Goal: Task Accomplishment & Management: Manage account settings

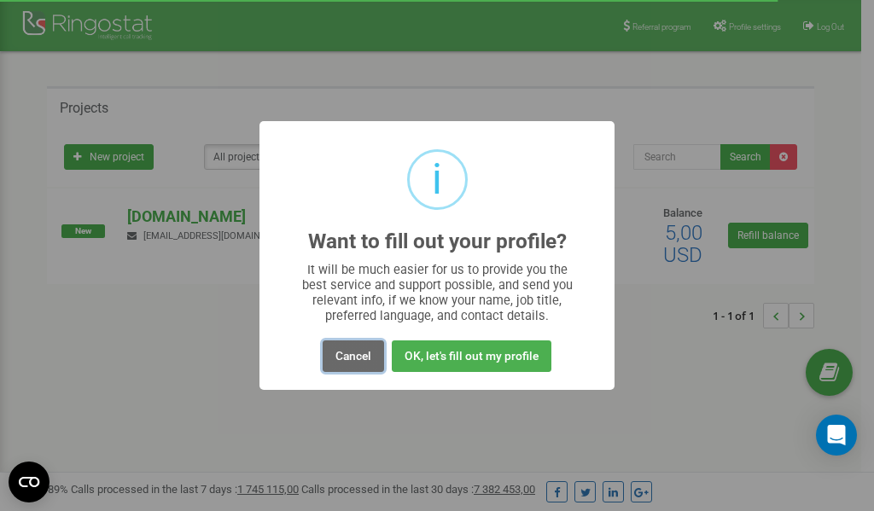
click at [344, 353] on button "Cancel" at bounding box center [353, 357] width 61 height 32
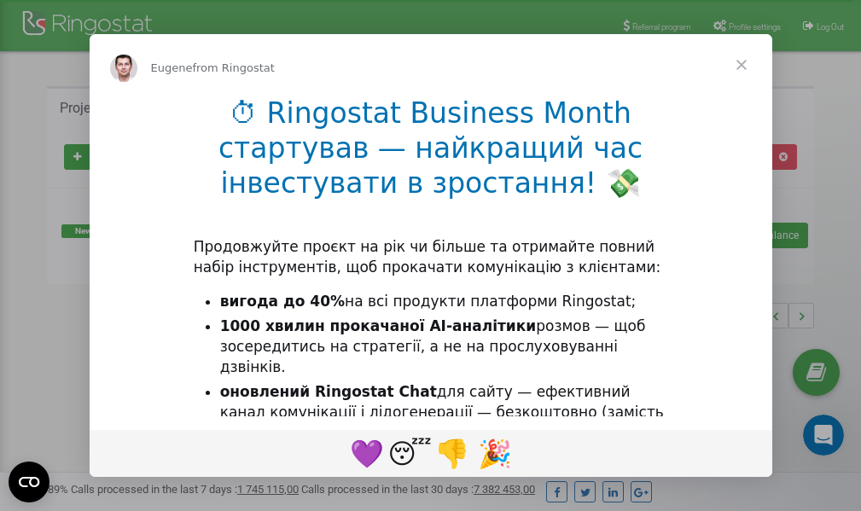
click at [755, 29] on div "Intercom messenger" at bounding box center [430, 255] width 861 height 511
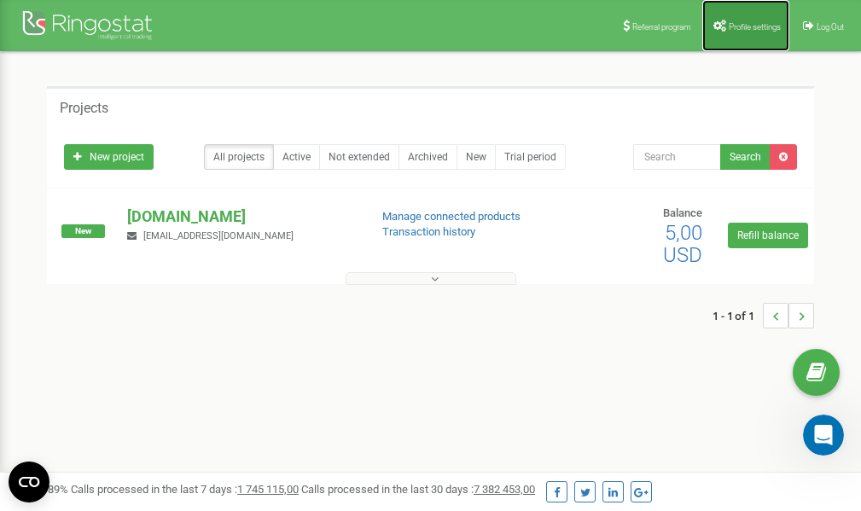
click at [748, 23] on span "Profile settings" at bounding box center [755, 26] width 52 height 9
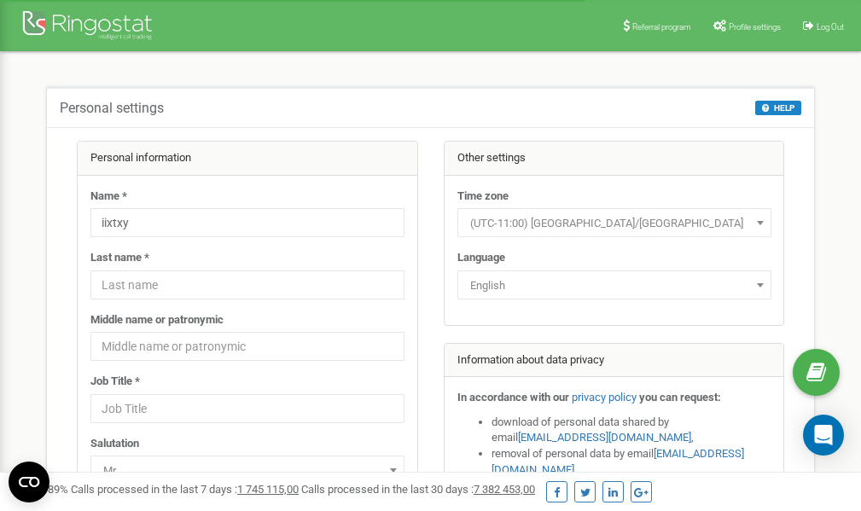
scroll to position [85, 0]
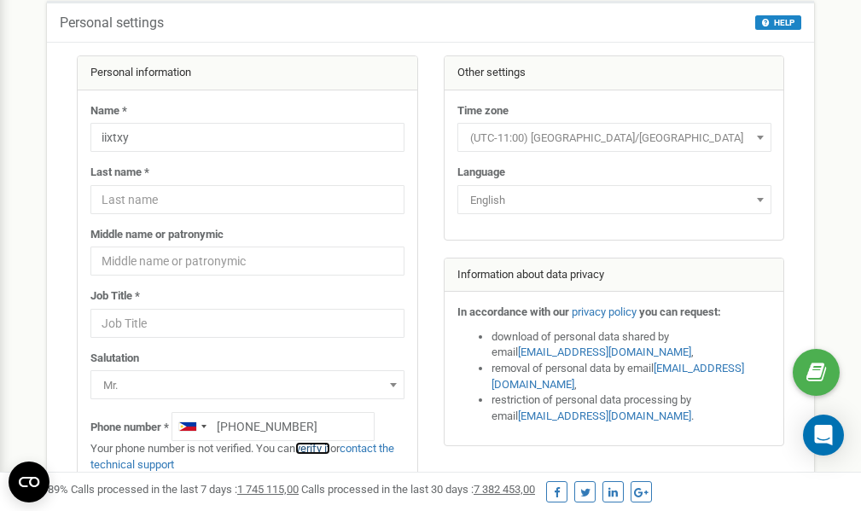
click at [319, 449] on link "verify it" at bounding box center [312, 448] width 35 height 13
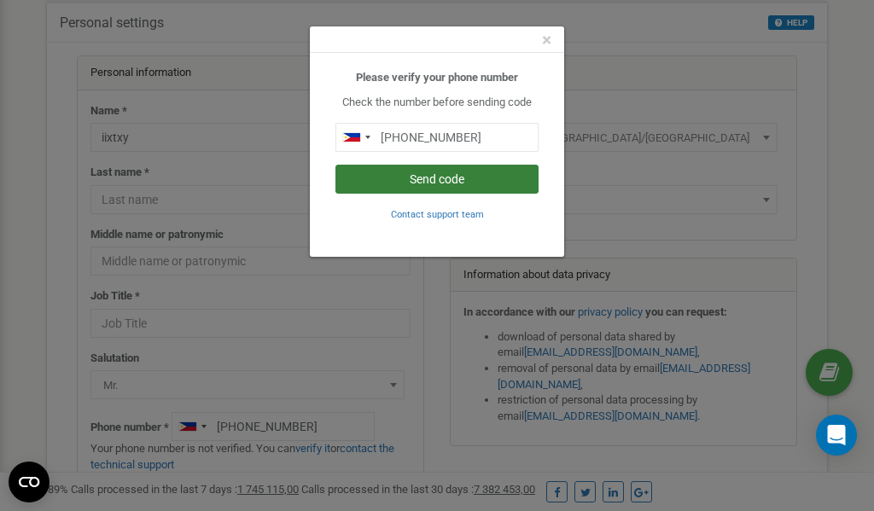
click at [401, 178] on button "Send code" at bounding box center [436, 179] width 203 height 29
